Goal: Feedback & Contribution: Submit feedback/report problem

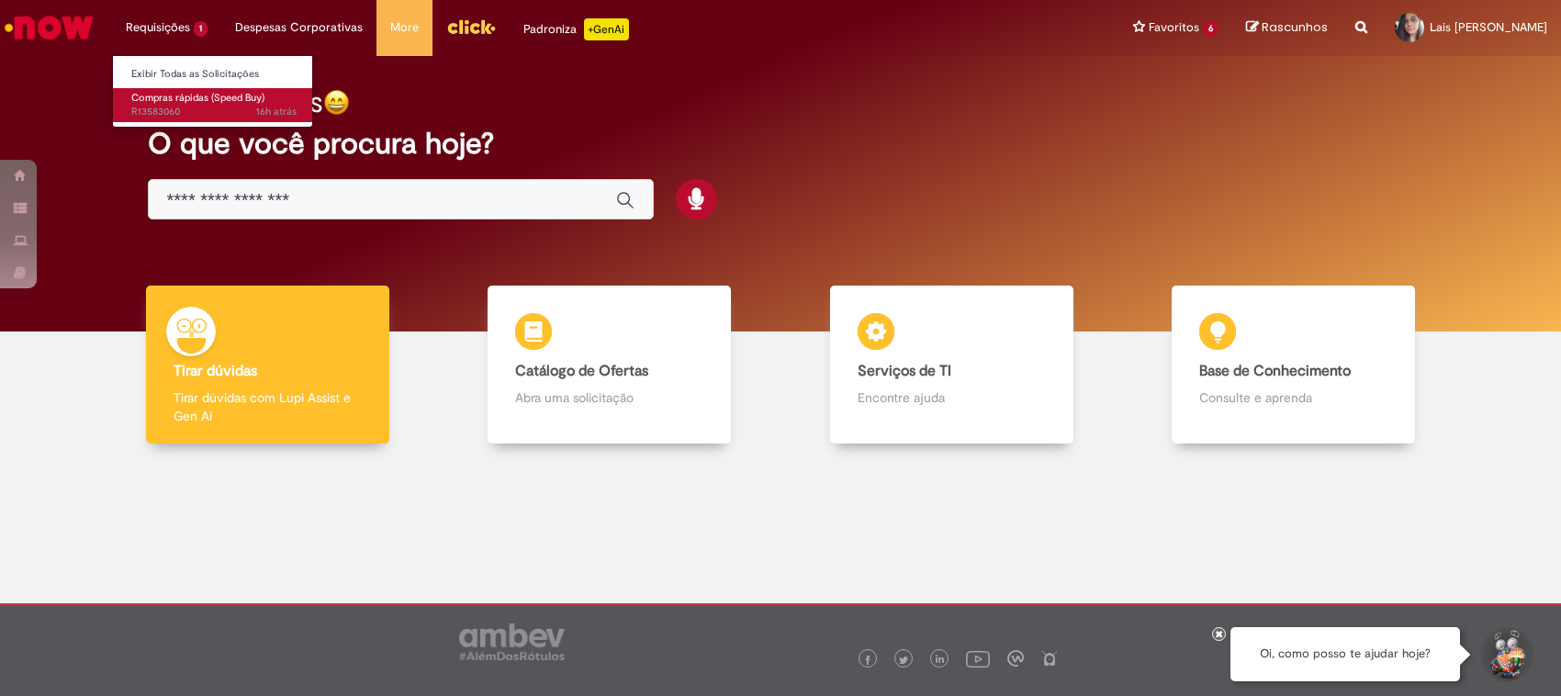
click at [185, 101] on span "Compras rápidas (Speed Buy)" at bounding box center [197, 98] width 133 height 14
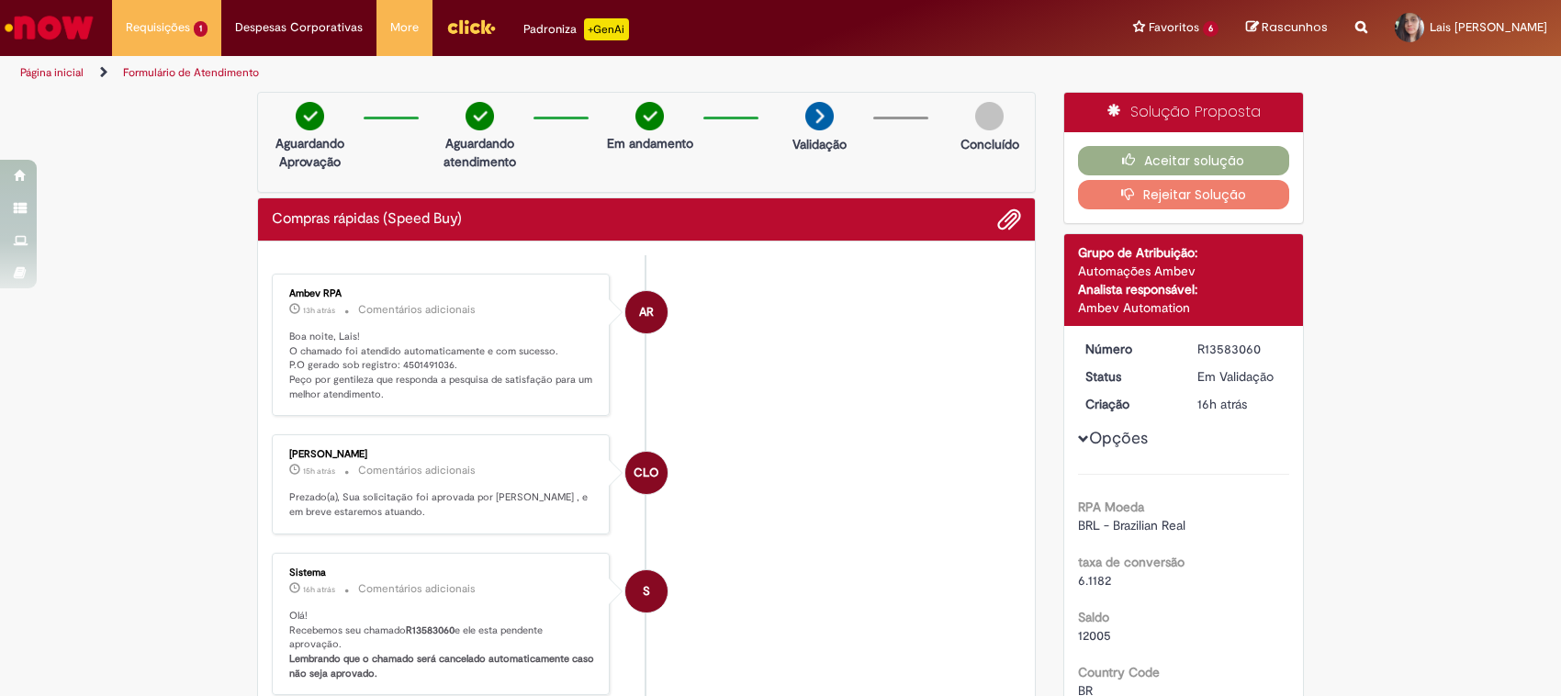
click at [429, 361] on p "Boa noite, Lais! O chamado foi atendido automaticamente e com sucesso. P.O gera…" at bounding box center [442, 366] width 306 height 73
copy p "4501491036"
click at [1125, 153] on icon "button" at bounding box center [1133, 159] width 22 height 13
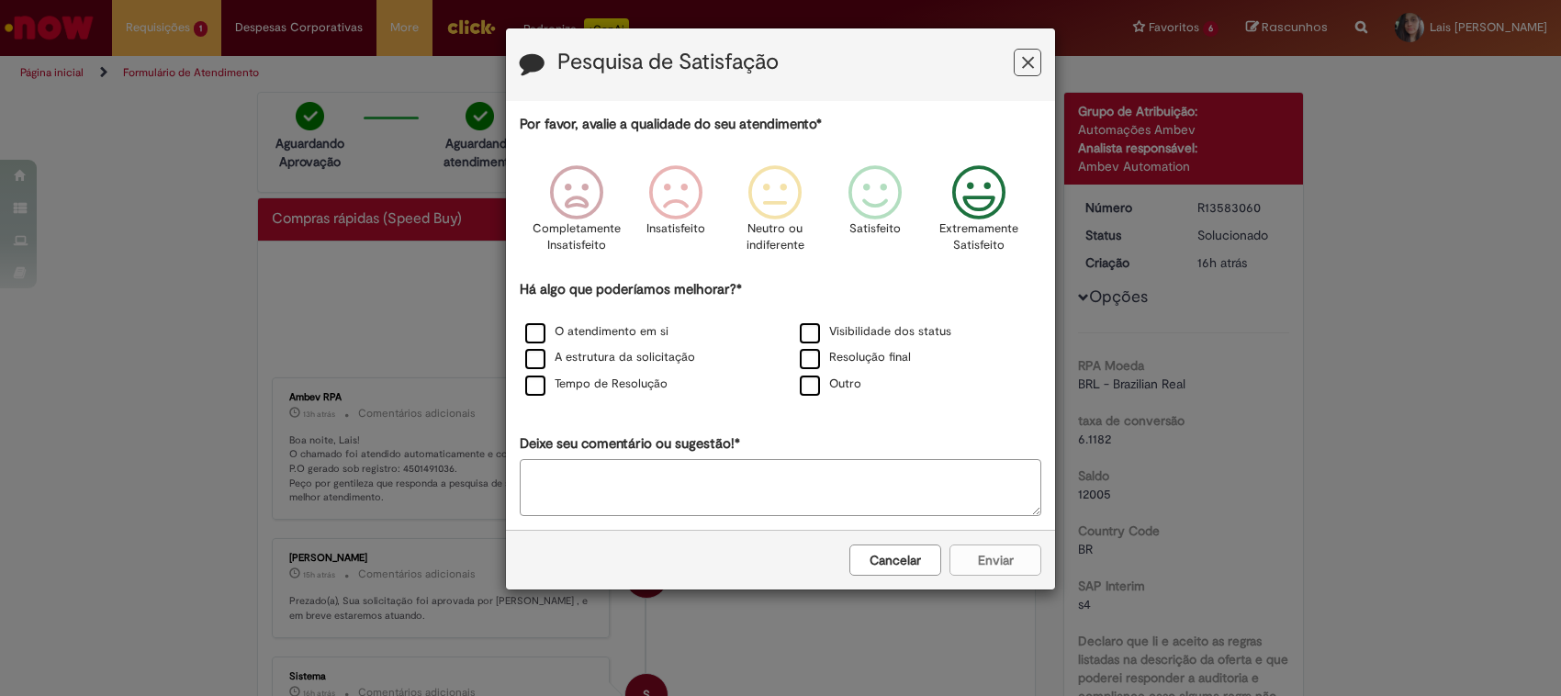
click at [1002, 213] on icon "Feedback" at bounding box center [979, 192] width 69 height 55
click at [617, 396] on div "Tempo de Resolução" at bounding box center [643, 385] width 271 height 23
click at [618, 386] on label "Tempo de Resolução" at bounding box center [596, 384] width 142 height 17
click at [964, 560] on button "Enviar" at bounding box center [996, 560] width 92 height 31
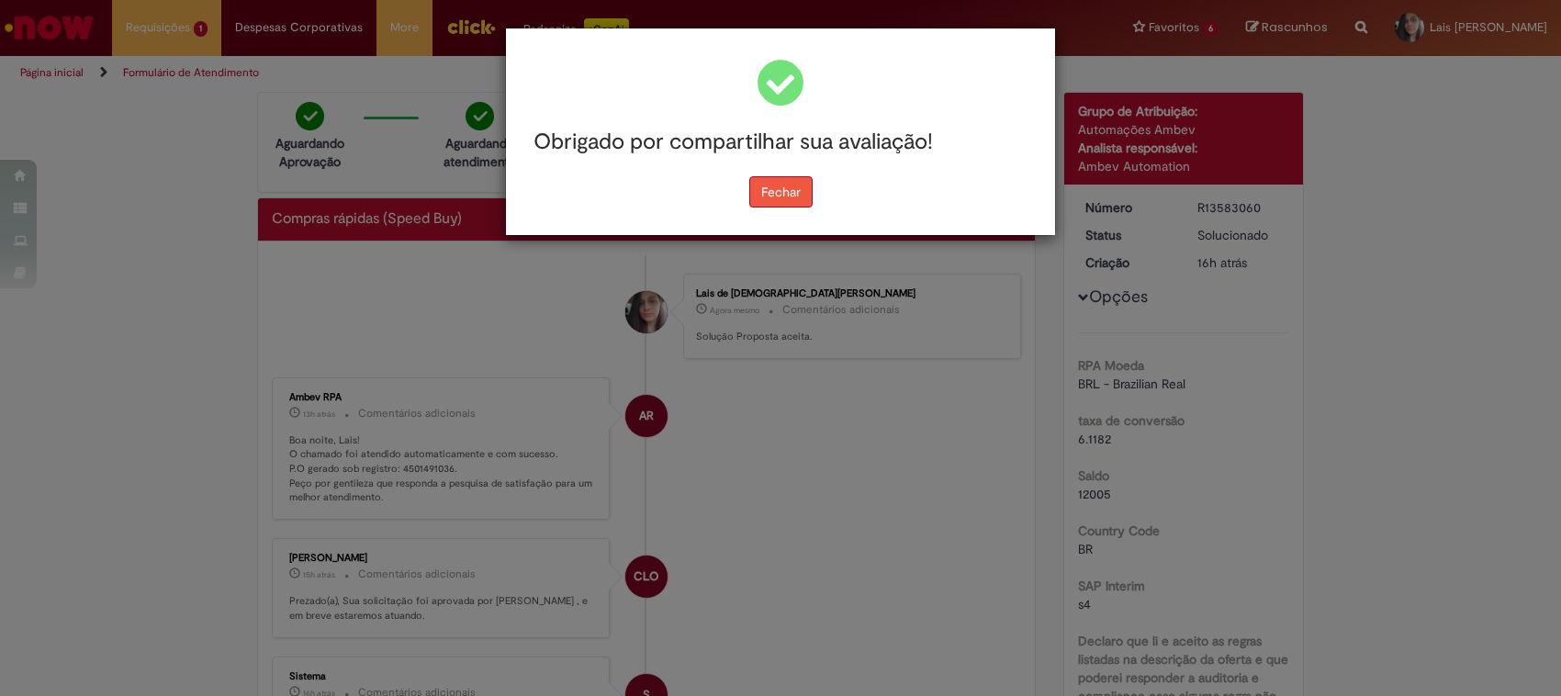
click at [764, 186] on button "Fechar" at bounding box center [780, 191] width 63 height 31
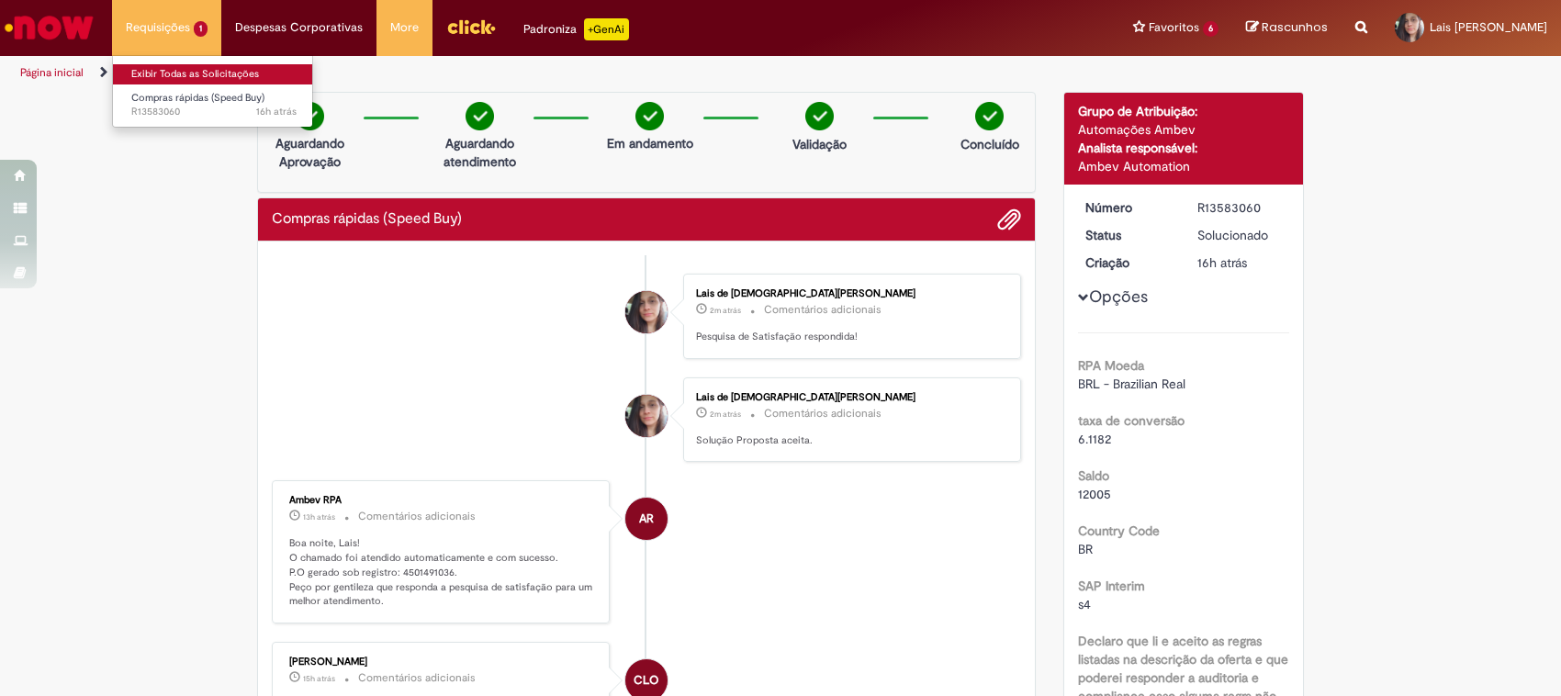
click at [193, 65] on link "Exibir Todas as Solicitações" at bounding box center [214, 74] width 202 height 20
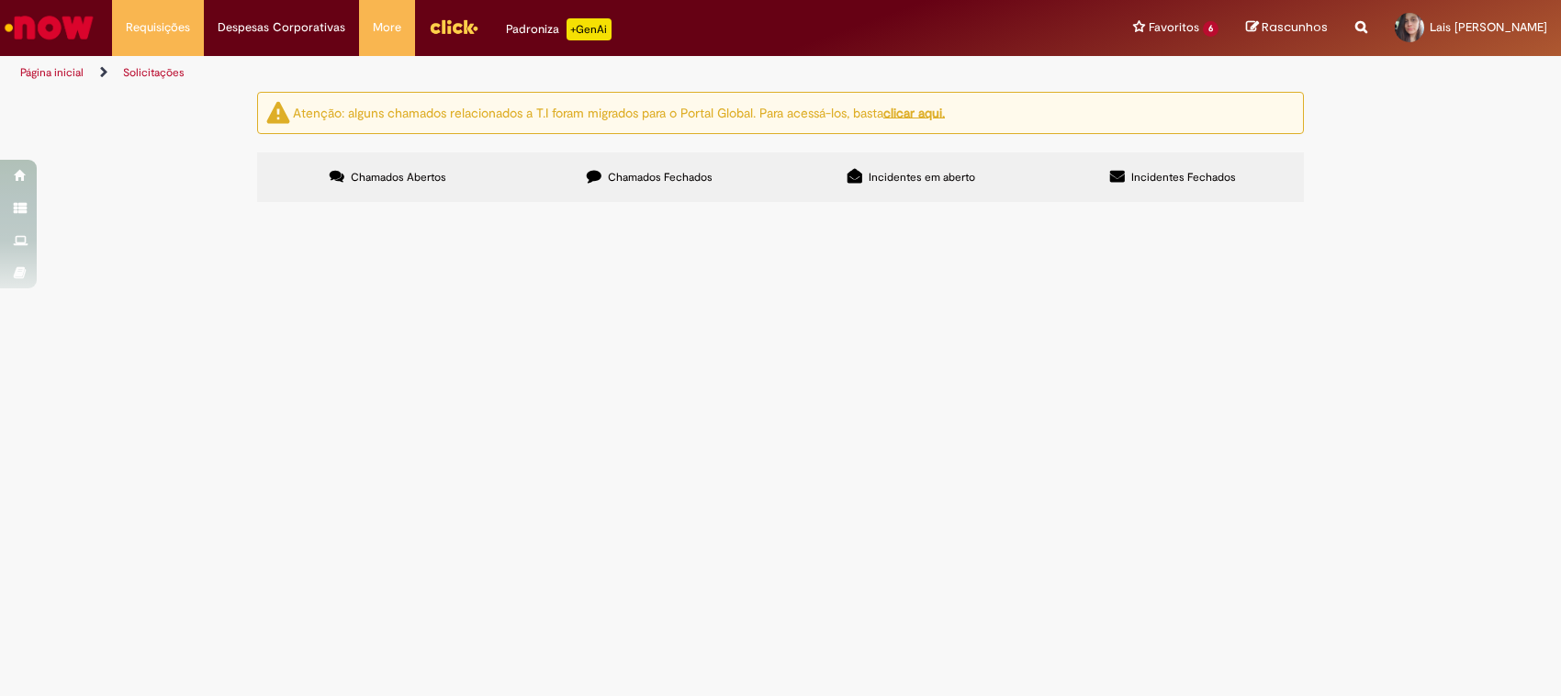
click at [666, 191] on label "Chamados Fechados" at bounding box center [650, 177] width 262 height 50
click at [411, 189] on label "Chamados Abertos" at bounding box center [388, 177] width 262 height 50
